Goal: Task Accomplishment & Management: Manage account settings

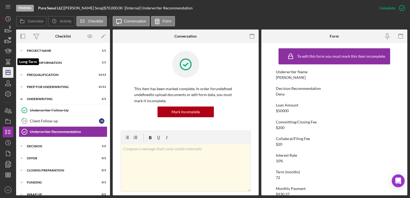
scroll to position [602, 0]
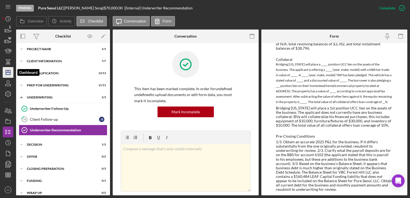
click at [7, 75] on icon "Icon/Dashboard" at bounding box center [7, 72] width 13 height 13
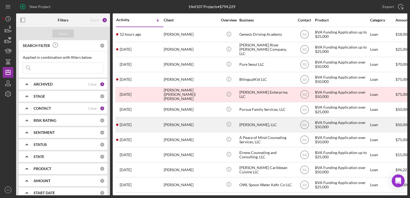
click at [179, 122] on div "[PERSON_NAME]" at bounding box center [191, 124] width 54 height 14
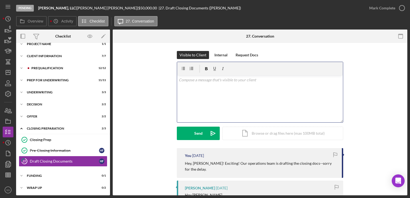
click at [244, 79] on p at bounding box center [260, 80] width 163 height 6
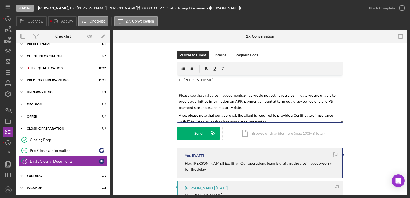
click at [249, 108] on p "Please see the draft closing documents. Since we do not yet have a closing date…" at bounding box center [260, 101] width 163 height 19
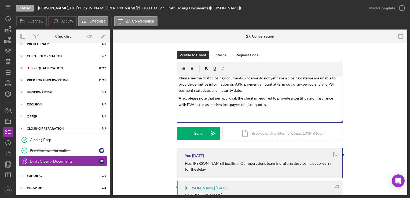
click at [274, 98] on mark "Also, please note that per approval, the client is required to provide a Certif…" at bounding box center [256, 101] width 155 height 11
click at [291, 98] on mark "Also, please note that per approval, you must provide a Certificate of insuranc…" at bounding box center [258, 101] width 159 height 11
click at [253, 106] on p "Also, please note that per approval, you must provide a Certificate of Insuranc…" at bounding box center [260, 101] width 163 height 13
click at [244, 118] on p "Let me know if you have any questions! Thanks." at bounding box center [260, 120] width 163 height 6
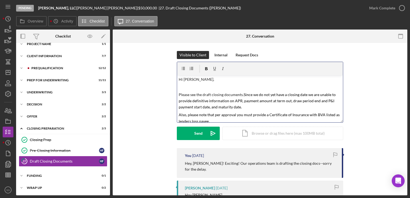
scroll to position [0, 0]
click at [253, 110] on p "Please see the draft closing documents. Since we do not yet have a closing date…" at bounding box center [260, 101] width 163 height 19
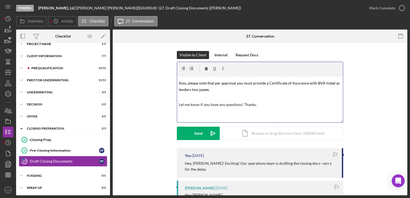
scroll to position [39, 0]
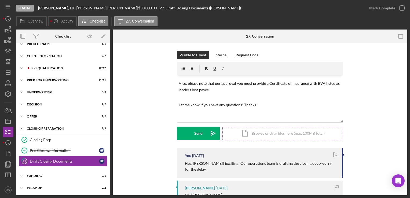
click at [249, 136] on div "Icon/Document Browse or drag files here (max 100MB total) Tap to choose files o…" at bounding box center [282, 133] width 121 height 13
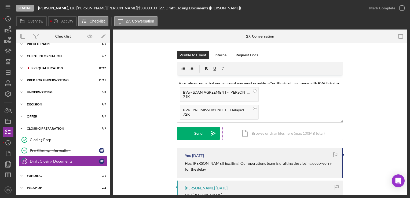
click at [201, 131] on div "Send" at bounding box center [198, 133] width 8 height 13
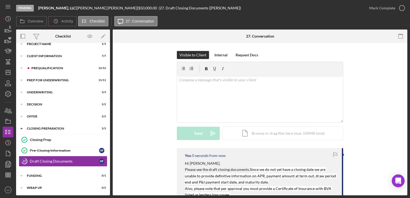
scroll to position [0, 0]
click at [10, 73] on polygon "button" at bounding box center [8, 72] width 4 height 4
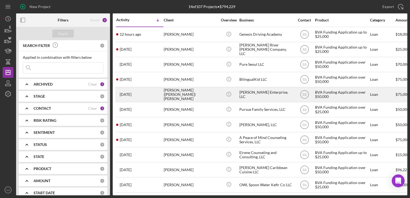
scroll to position [4, 0]
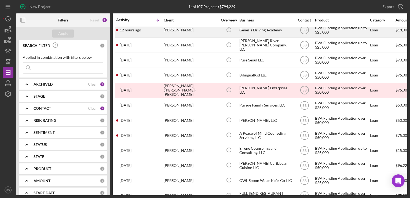
click at [199, 35] on div "[PERSON_NAME]" at bounding box center [191, 30] width 54 height 14
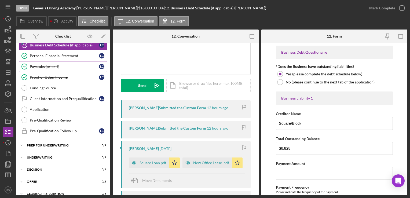
scroll to position [84, 0]
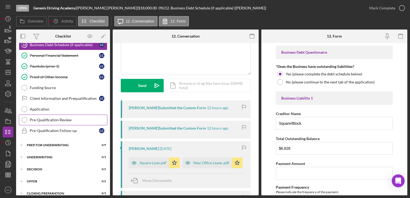
click at [44, 120] on div "Pre-Qualification Review" at bounding box center [68, 120] width 77 height 4
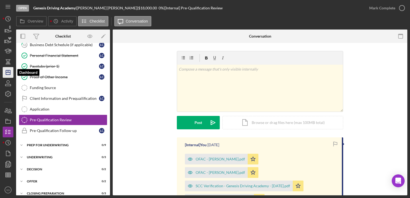
click at [7, 71] on icon "Icon/Dashboard" at bounding box center [7, 72] width 13 height 13
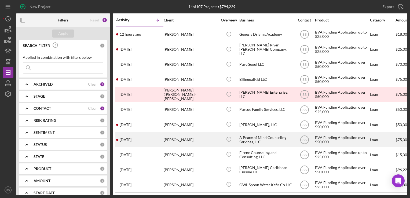
drag, startPoint x: 187, startPoint y: 125, endPoint x: 138, endPoint y: 134, distance: 49.9
click at [138, 134] on div "[DATE] [PERSON_NAME]" at bounding box center [139, 139] width 47 height 14
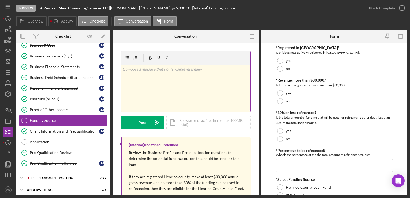
scroll to position [38, 0]
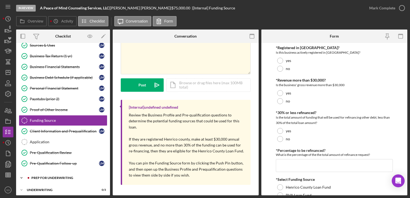
click at [45, 174] on div "Icon/Expander Prep for Underwriting 3 / 11" at bounding box center [63, 177] width 94 height 11
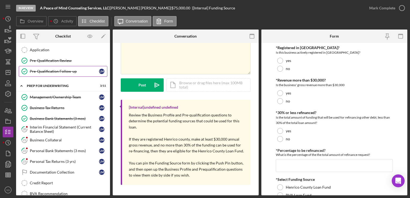
scroll to position [173, 0]
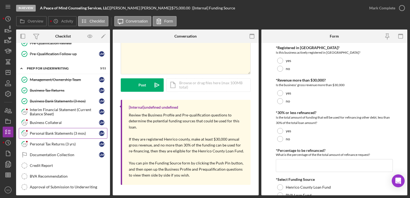
click at [51, 133] on link "22 Personal Bank Statements (3 mos) [PERSON_NAME]" at bounding box center [63, 133] width 89 height 11
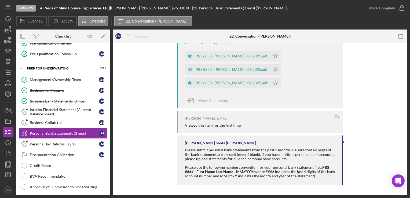
scroll to position [48, 0]
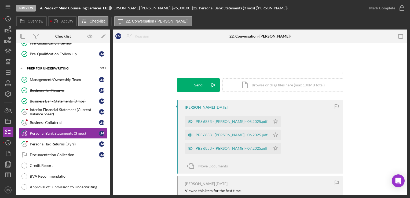
click at [276, 140] on div "PBS 6853 - [PERSON_NAME] - 07.2025.pdf Icon/Star" at bounding box center [234, 146] width 99 height 13
click at [275, 135] on icon "Icon/Star" at bounding box center [275, 135] width 11 height 11
click at [276, 123] on polygon "button" at bounding box center [275, 121] width 5 height 4
click at [274, 123] on icon "Icon/Star" at bounding box center [275, 121] width 11 height 11
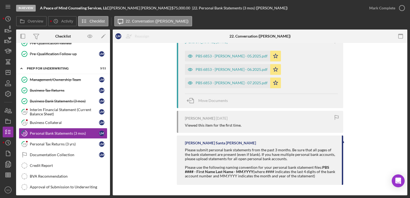
scroll to position [0, 0]
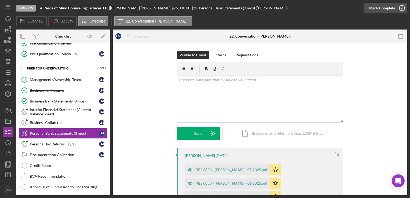
click at [403, 8] on icon "button" at bounding box center [401, 7] width 13 height 13
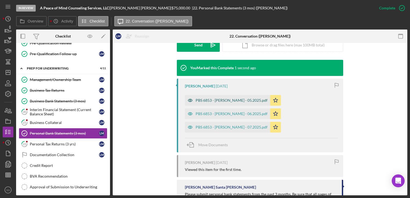
click at [226, 102] on div "PBS 6853 - [PERSON_NAME] - 05.2025.pdf" at bounding box center [232, 100] width 72 height 4
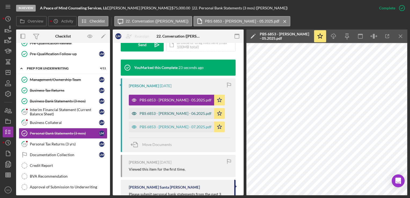
click at [170, 109] on div "PBS 6853 - [PERSON_NAME] - 06.2025.pdf" at bounding box center [171, 113] width 85 height 11
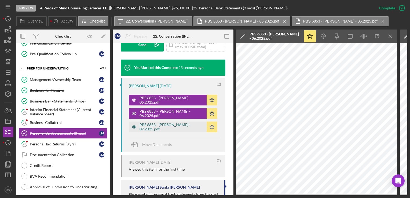
click at [167, 130] on div "PBS 6853 - [PERSON_NAME] - 07.2025.pdf" at bounding box center [171, 127] width 64 height 9
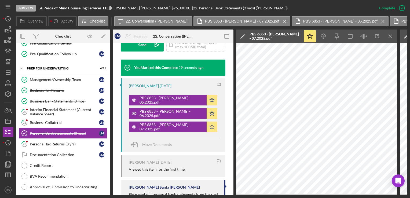
scroll to position [231, 0]
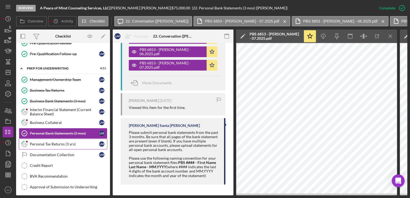
click at [38, 145] on link "23 Personal Tax Returns (3 yrs) [PERSON_NAME]" at bounding box center [63, 144] width 89 height 11
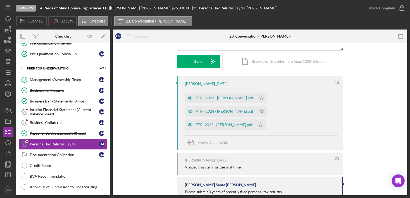
scroll to position [72, 0]
click at [264, 99] on polygon "button" at bounding box center [261, 97] width 5 height 4
click at [264, 111] on polygon "button" at bounding box center [261, 111] width 5 height 4
click at [263, 124] on polygon "button" at bounding box center [260, 124] width 5 height 4
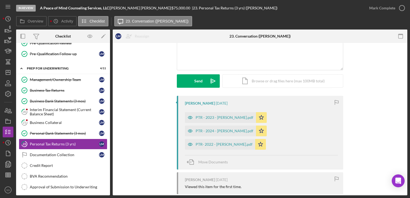
scroll to position [51, 0]
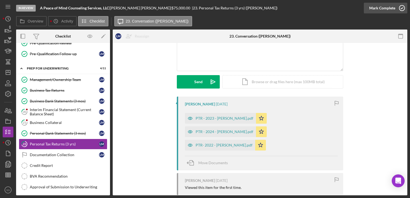
click at [379, 6] on div "Mark Complete" at bounding box center [382, 8] width 26 height 11
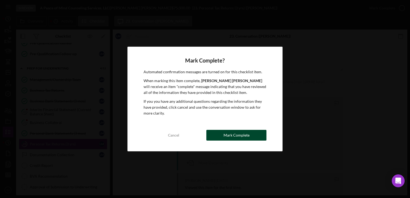
click at [242, 130] on div "Mark Complete" at bounding box center [236, 135] width 26 height 11
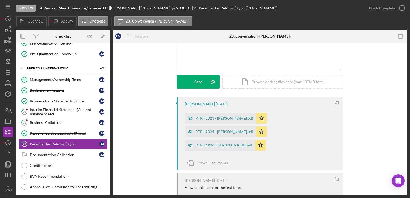
scroll to position [126, 0]
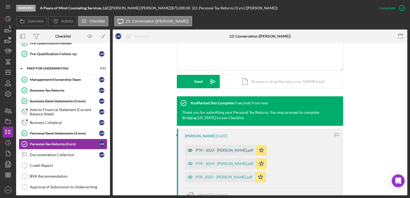
click at [233, 149] on div "PTR - 2023 - [PERSON_NAME].pdf" at bounding box center [225, 150] width 58 height 4
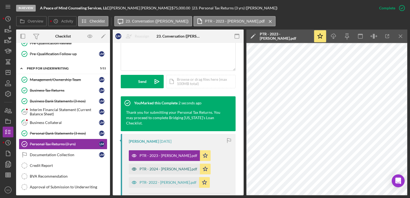
click at [150, 165] on div "PTR - 2024 - [PERSON_NAME].pdf" at bounding box center [164, 169] width 71 height 11
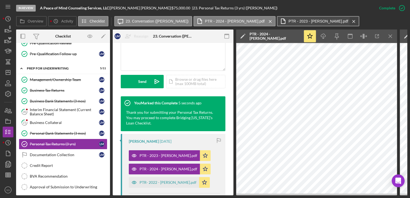
click at [358, 20] on icon "Icon/Menu Close" at bounding box center [353, 21] width 9 height 13
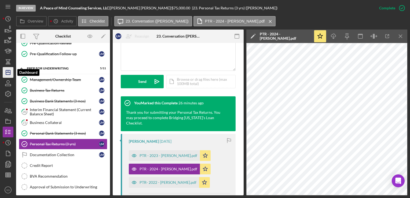
click at [4, 72] on icon "Icon/Dashboard" at bounding box center [7, 72] width 13 height 13
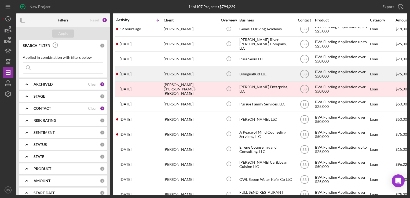
scroll to position [49, 0]
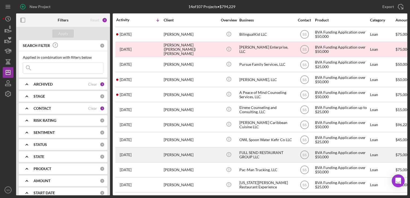
click at [164, 148] on div "[PERSON_NAME]" at bounding box center [191, 155] width 54 height 14
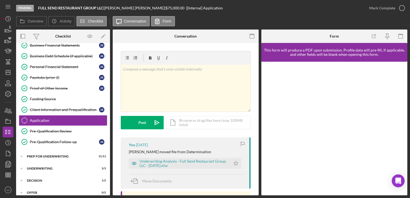
scroll to position [30, 0]
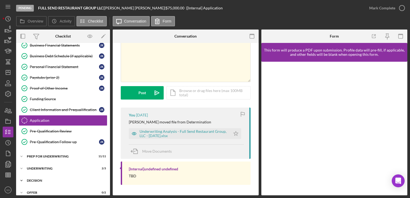
drag, startPoint x: 37, startPoint y: 157, endPoint x: 39, endPoint y: 175, distance: 18.9
click at [39, 175] on div "Icon/Expander Decision 1 / 2" at bounding box center [63, 180] width 94 height 11
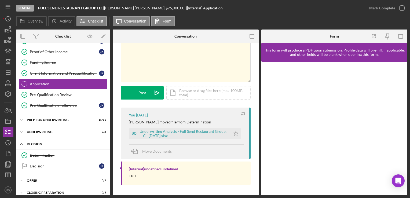
scroll to position [112, 0]
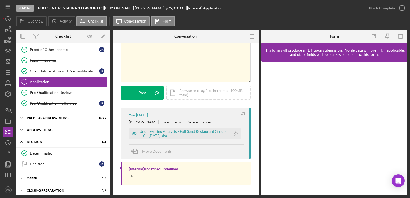
click at [51, 130] on div "Icon/Expander Underwriting 2 / 3" at bounding box center [63, 129] width 94 height 11
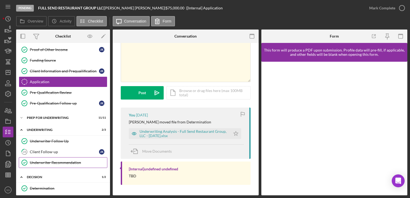
click at [50, 161] on div "Underwriter Recommendation" at bounding box center [68, 162] width 77 height 4
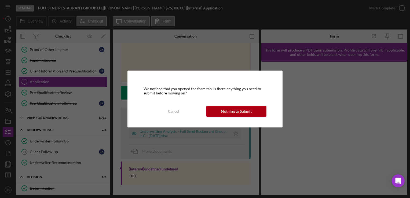
click at [228, 101] on div "We noticed that you opened the form tab. Is there anything you need to submit b…" at bounding box center [204, 99] width 155 height 57
click at [241, 111] on div "Nothing to Submit" at bounding box center [236, 111] width 31 height 11
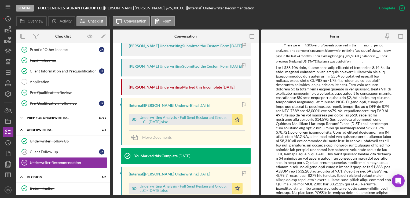
scroll to position [278, 0]
click at [156, 121] on div "Underwriting Analysis - Full Send Restaurant Group, LLC - [DATE].xlsx" at bounding box center [184, 119] width 90 height 9
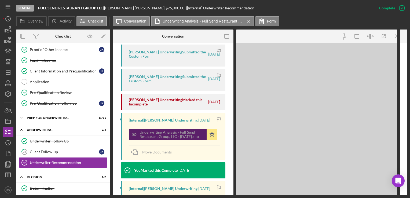
scroll to position [296, 0]
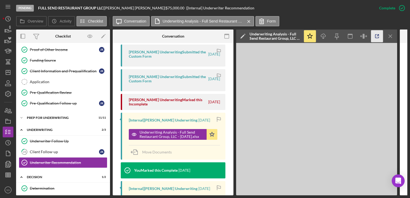
click at [381, 36] on icon "button" at bounding box center [377, 36] width 12 height 12
click at [11, 72] on icon "Icon/Dashboard" at bounding box center [7, 72] width 13 height 13
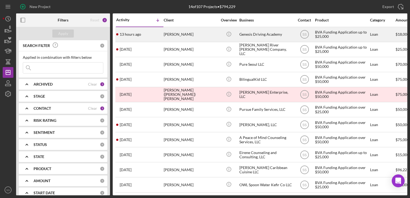
click at [177, 38] on div "[PERSON_NAME]" at bounding box center [191, 34] width 54 height 14
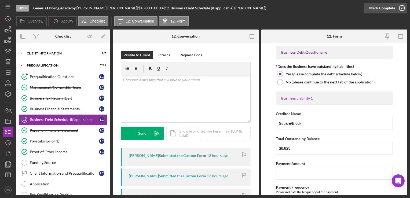
click at [396, 10] on icon "button" at bounding box center [401, 7] width 13 height 13
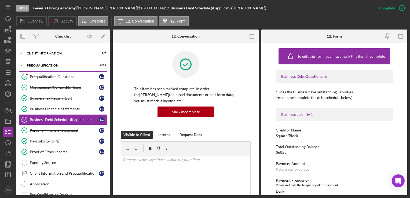
click at [65, 81] on link "Prequalification Questions Prequalification Questions L C" at bounding box center [63, 76] width 89 height 11
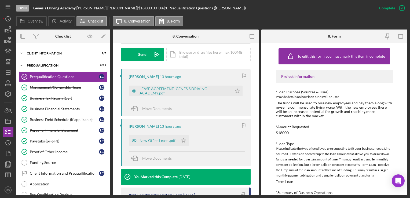
scroll to position [159, 0]
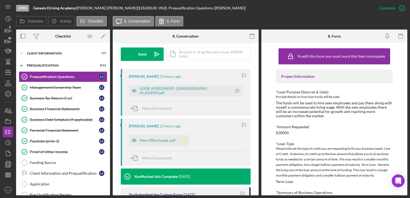
click at [182, 138] on icon "Icon/Star" at bounding box center [183, 140] width 11 height 11
click at [237, 89] on icon "Icon/Star" at bounding box center [237, 90] width 11 height 11
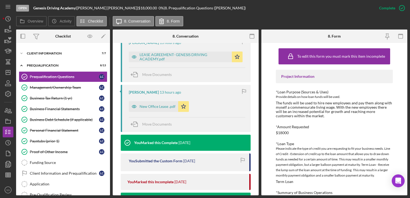
scroll to position [209, 0]
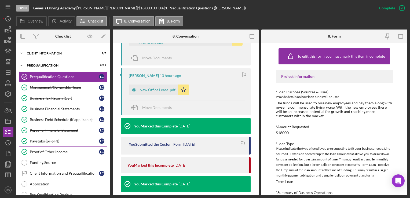
click at [44, 150] on div "Proof of Other Income" at bounding box center [64, 152] width 69 height 4
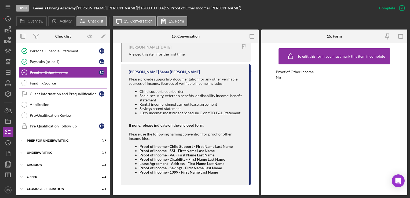
scroll to position [113, 0]
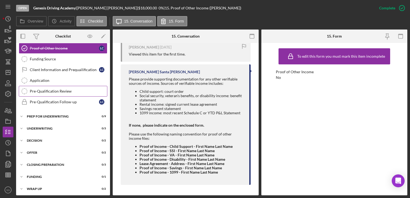
click at [49, 92] on link "Pre-Qualification Review Pre-Qualification Review" at bounding box center [63, 91] width 89 height 11
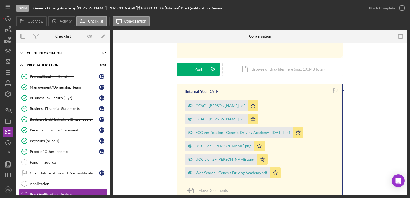
scroll to position [2, 0]
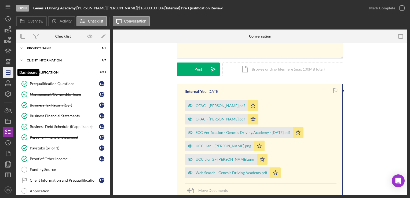
click at [7, 67] on icon "Icon/Dashboard" at bounding box center [7, 72] width 13 height 13
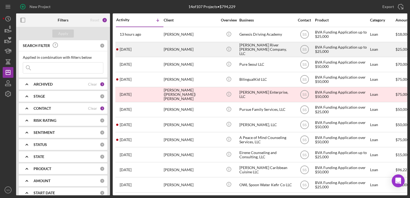
click at [171, 51] on div "[PERSON_NAME]" at bounding box center [191, 49] width 54 height 14
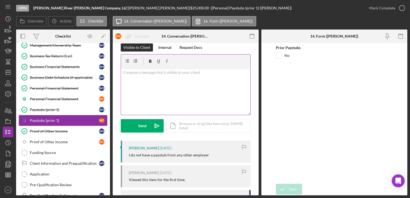
scroll to position [8, 0]
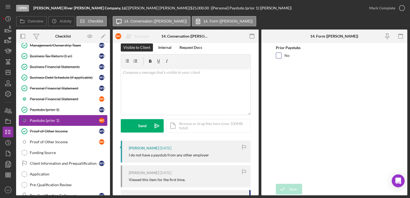
click at [281, 55] on input "No" at bounding box center [278, 55] width 5 height 5
checkbox input "true"
click at [388, 6] on div "Mark Complete" at bounding box center [382, 8] width 26 height 11
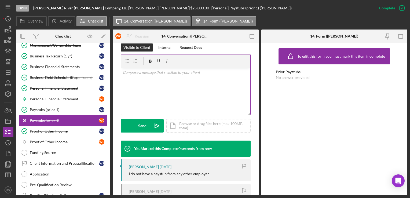
scroll to position [169, 0]
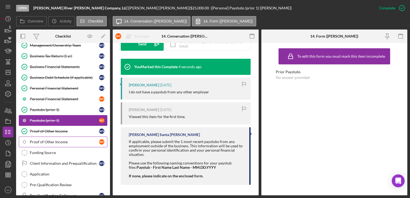
click at [44, 141] on div "Proof of Other Income" at bounding box center [64, 142] width 69 height 4
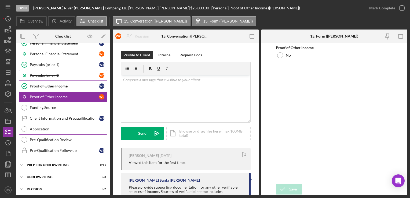
scroll to position [156, 0]
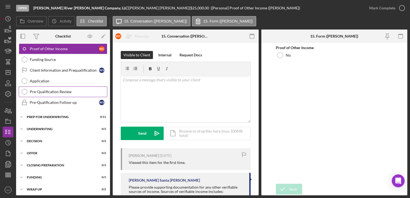
click at [53, 90] on div "Pre-Qualification Review" at bounding box center [68, 92] width 77 height 4
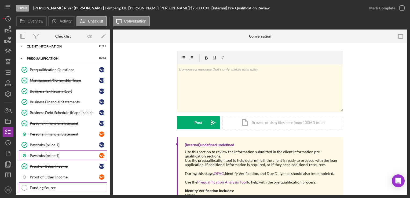
scroll to position [28, 0]
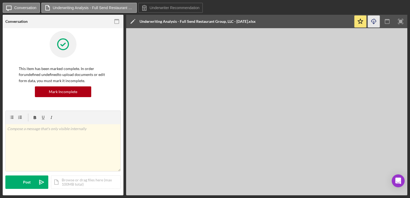
click at [375, 21] on icon "Icon/Download" at bounding box center [374, 22] width 12 height 12
